Goal: Transaction & Acquisition: Purchase product/service

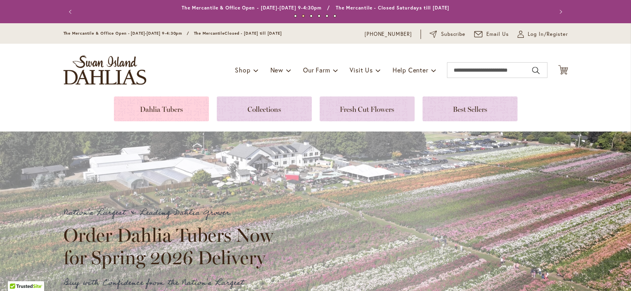
click at [171, 108] on link at bounding box center [161, 109] width 95 height 25
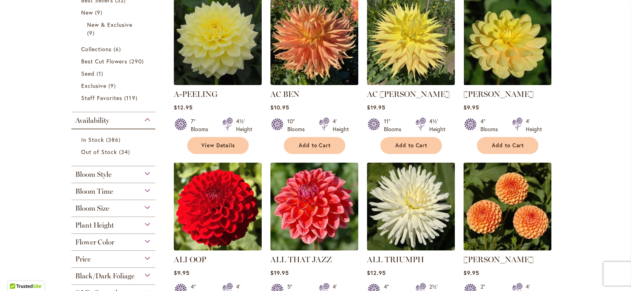
scroll to position [78, 0]
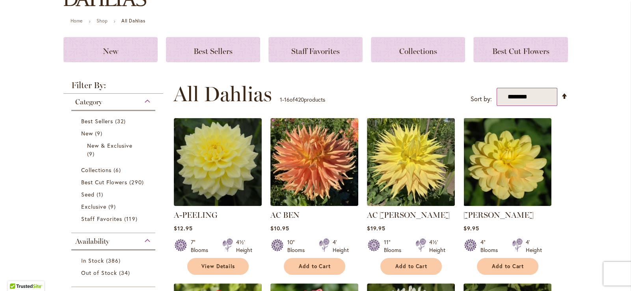
click at [553, 97] on select "**********" at bounding box center [527, 97] width 61 height 18
click at [349, 88] on div "**********" at bounding box center [370, 94] width 395 height 24
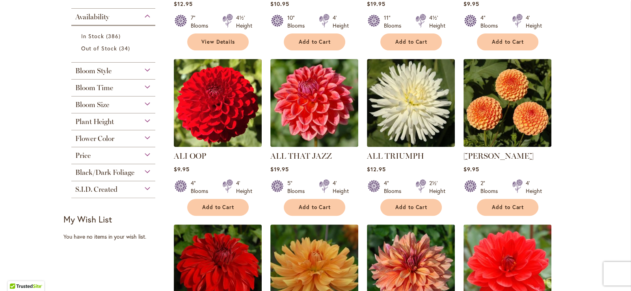
scroll to position [315, 0]
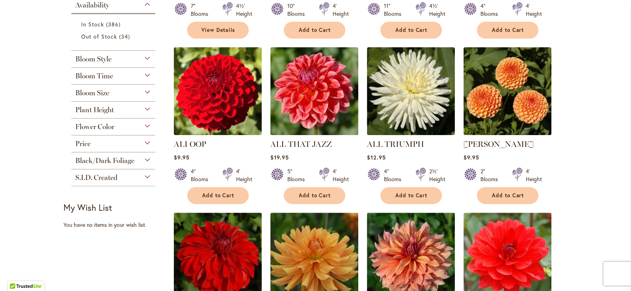
click at [115, 175] on span "S.I.D. Created" at bounding box center [96, 177] width 42 height 9
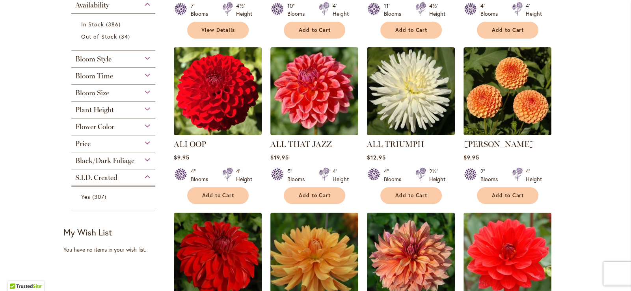
click at [115, 175] on span "S.I.D. Created" at bounding box center [96, 177] width 42 height 9
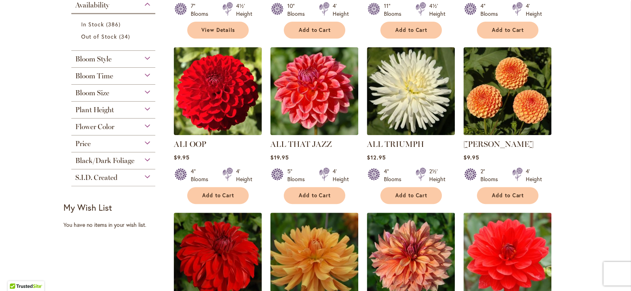
click at [110, 89] on div "Bloom Size" at bounding box center [113, 91] width 84 height 13
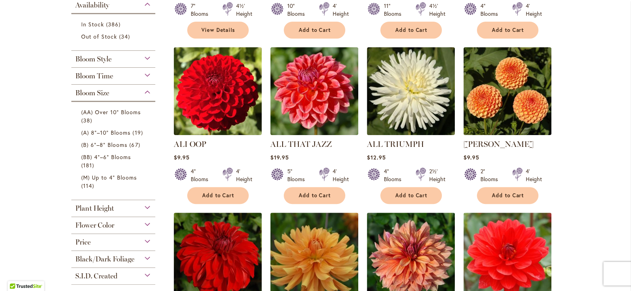
click at [110, 89] on div "Bloom Size" at bounding box center [113, 91] width 84 height 13
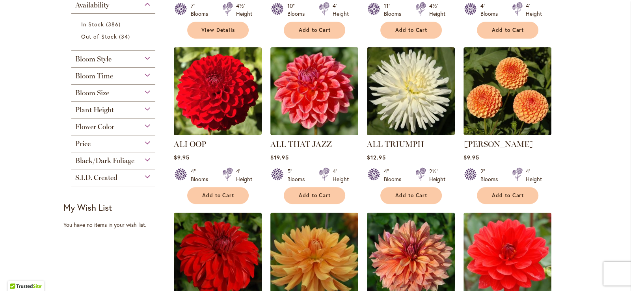
click at [114, 74] on div "Bloom Time" at bounding box center [113, 74] width 84 height 13
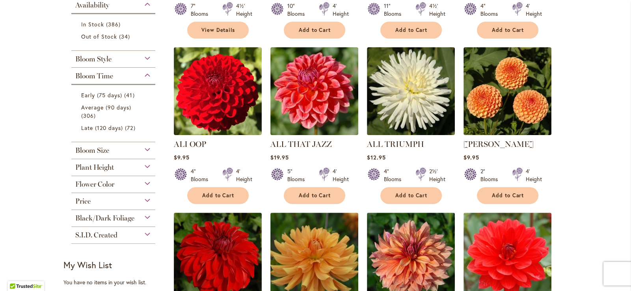
click at [114, 74] on div "Bloom Time" at bounding box center [113, 74] width 84 height 13
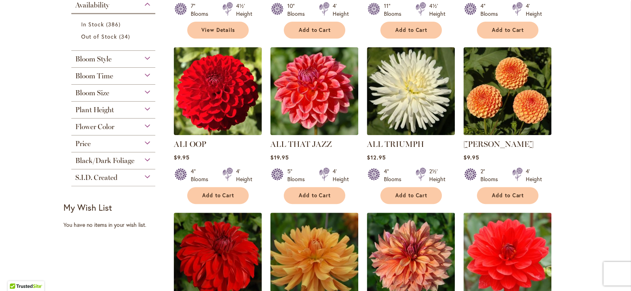
click at [113, 58] on div "Bloom Style" at bounding box center [113, 57] width 84 height 13
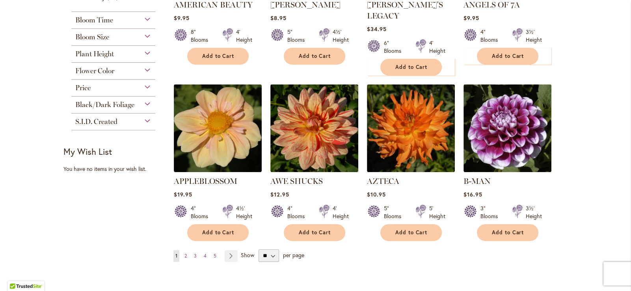
scroll to position [641, 0]
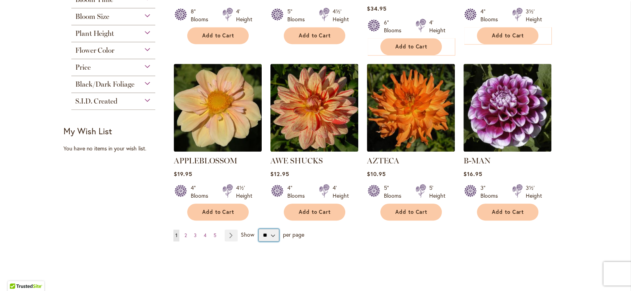
click at [262, 229] on select "** ** ** **" at bounding box center [269, 235] width 21 height 13
select select "**"
click at [259, 229] on select "** ** ** **" at bounding box center [269, 235] width 21 height 13
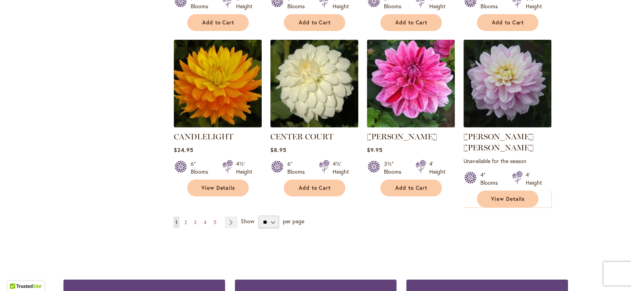
scroll to position [2680, 0]
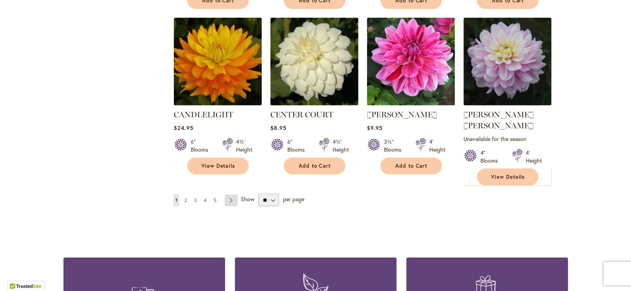
click at [229, 195] on link "Page Next" at bounding box center [231, 201] width 13 height 12
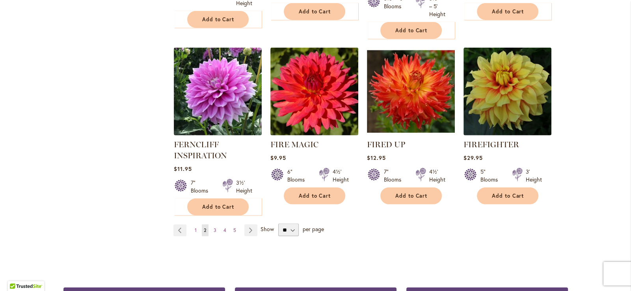
scroll to position [2759, 0]
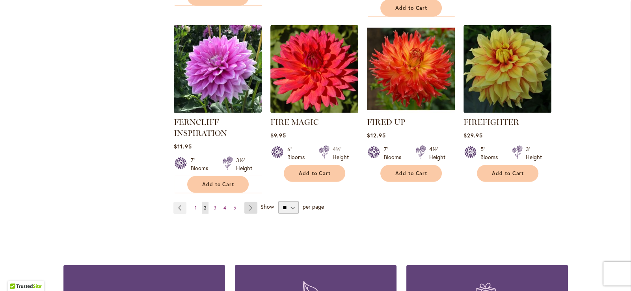
click at [251, 202] on link "Page Next" at bounding box center [250, 208] width 13 height 12
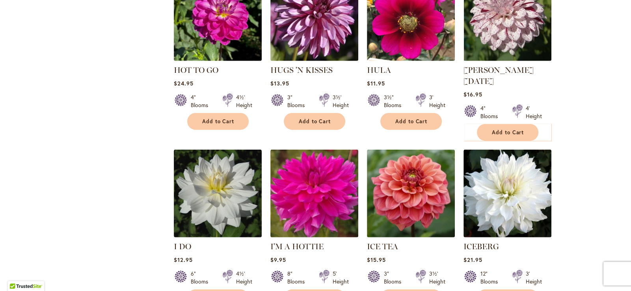
scroll to position [2641, 0]
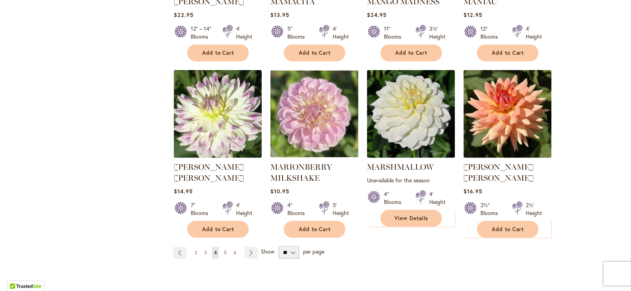
scroll to position [2680, 0]
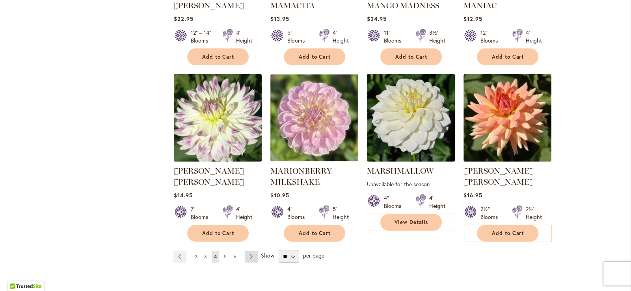
click at [245, 251] on link "Page Next" at bounding box center [251, 257] width 13 height 12
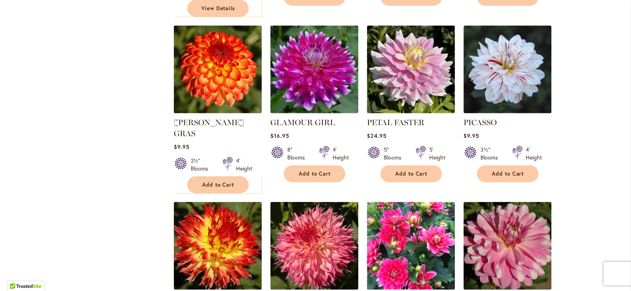
scroll to position [2601, 0]
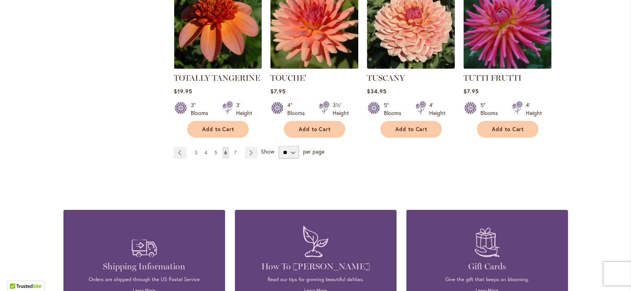
scroll to position [2759, 0]
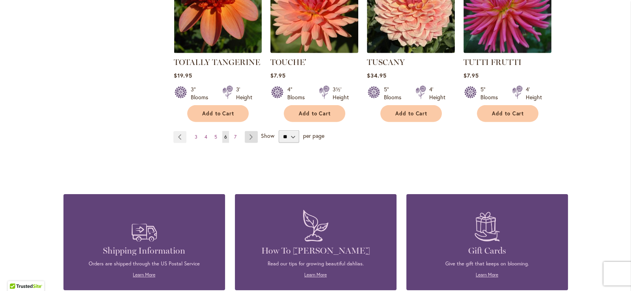
click at [250, 131] on link "Page Next" at bounding box center [251, 137] width 13 height 12
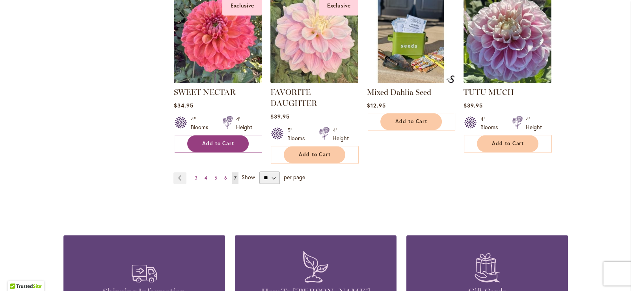
scroll to position [1300, 0]
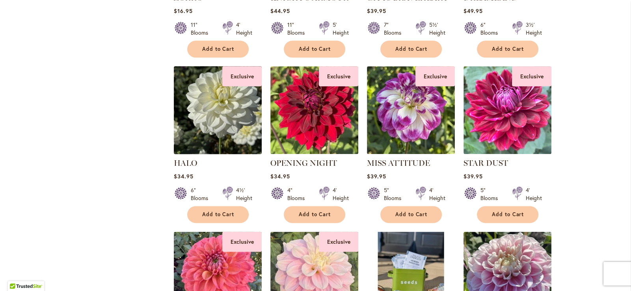
click at [238, 94] on img at bounding box center [217, 110] width 92 height 92
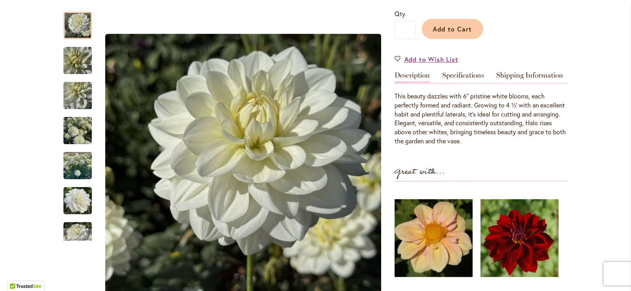
scroll to position [157, 0]
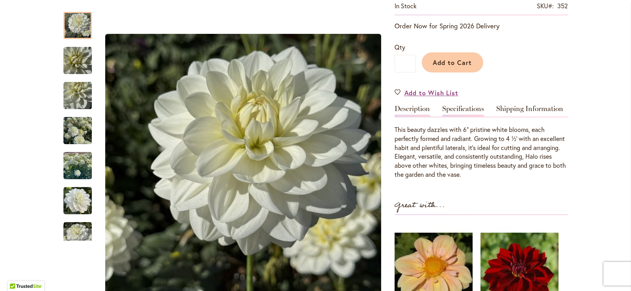
click at [456, 109] on link "Specifications" at bounding box center [463, 110] width 42 height 11
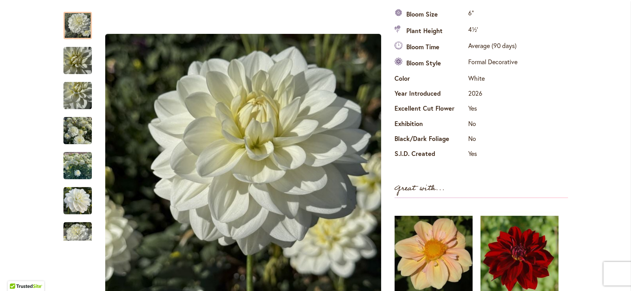
scroll to position [39, 0]
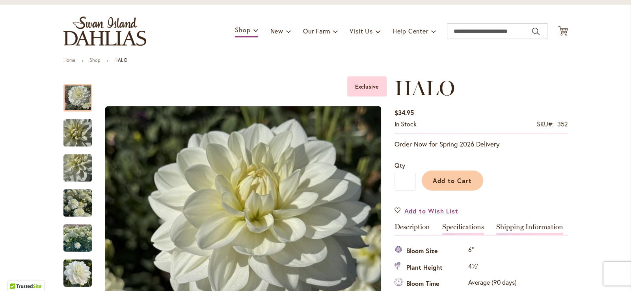
click at [529, 225] on link "Shipping Information" at bounding box center [529, 228] width 67 height 11
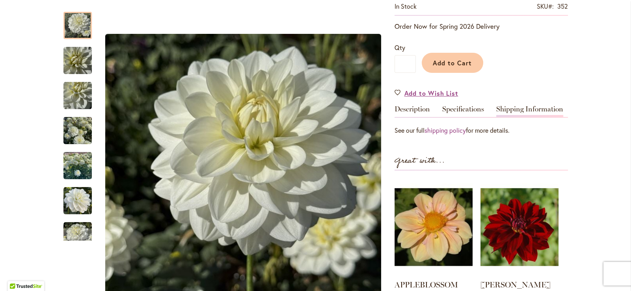
scroll to position [157, 0]
click at [441, 130] on link "shipping policy" at bounding box center [445, 130] width 41 height 8
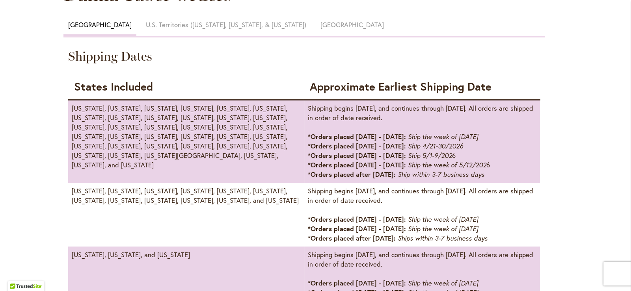
scroll to position [434, 0]
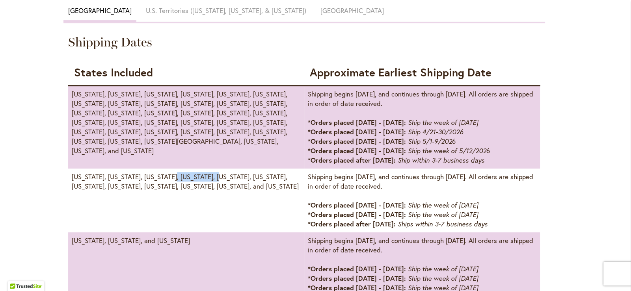
drag, startPoint x: 171, startPoint y: 173, endPoint x: 215, endPoint y: 174, distance: 43.8
click at [215, 174] on td "[US_STATE], [US_STATE], [US_STATE], [US_STATE], [US_STATE], [US_STATE], [US_STA…" at bounding box center [186, 201] width 236 height 64
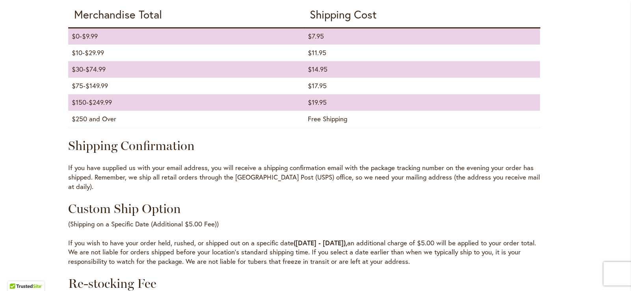
scroll to position [946, 0]
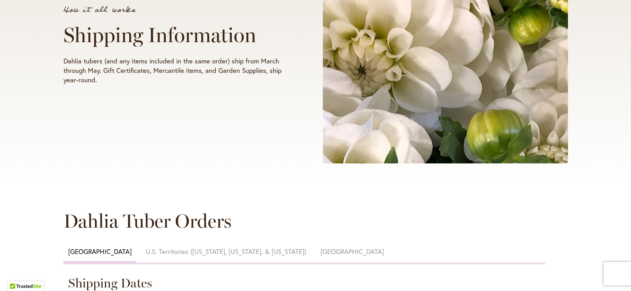
scroll to position [0, 0]
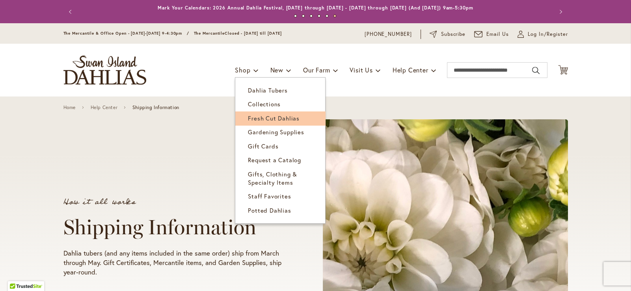
click at [280, 114] on span "Fresh Cut Dahlias" at bounding box center [274, 118] width 52 height 8
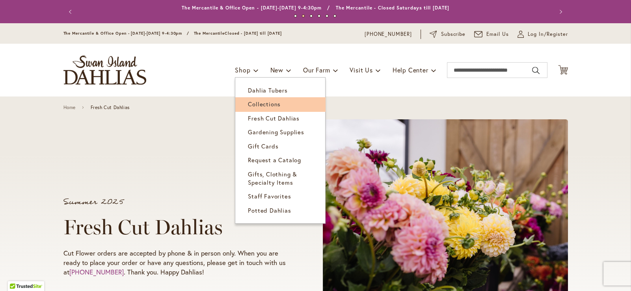
click at [293, 102] on link "Collections" at bounding box center [280, 104] width 90 height 14
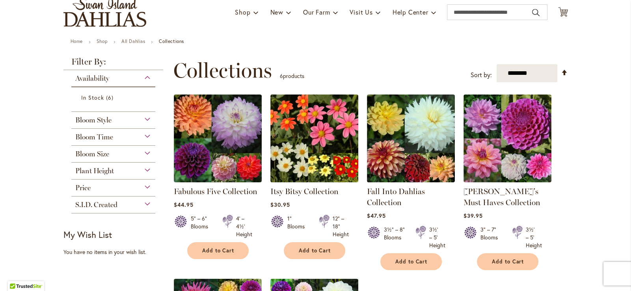
scroll to position [39, 0]
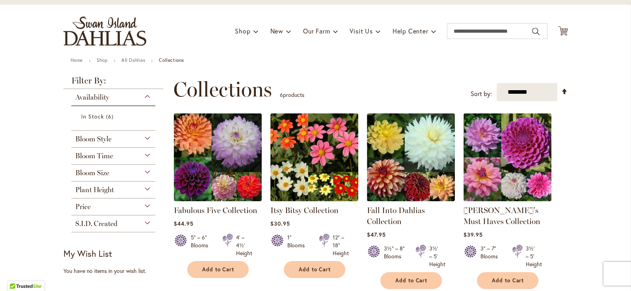
click at [92, 153] on span "Bloom Time" at bounding box center [94, 156] width 38 height 9
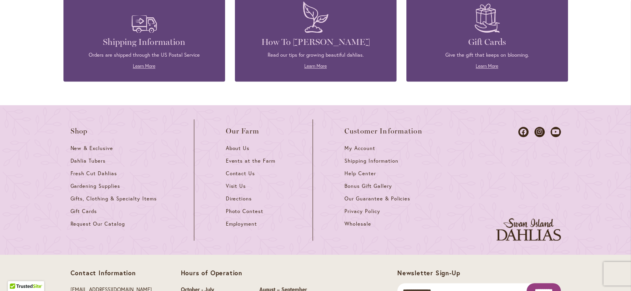
scroll to position [632, 0]
